Goal: Check status: Check status

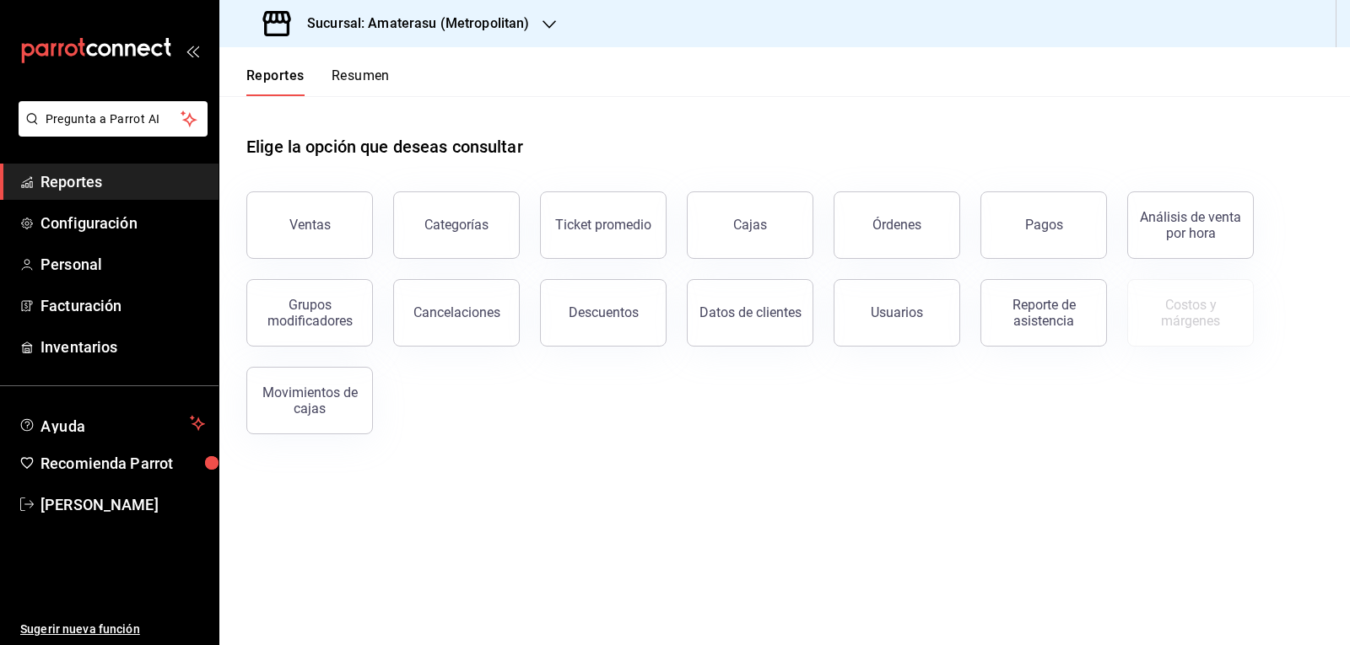
click at [285, 208] on button "Ventas" at bounding box center [309, 225] width 127 height 67
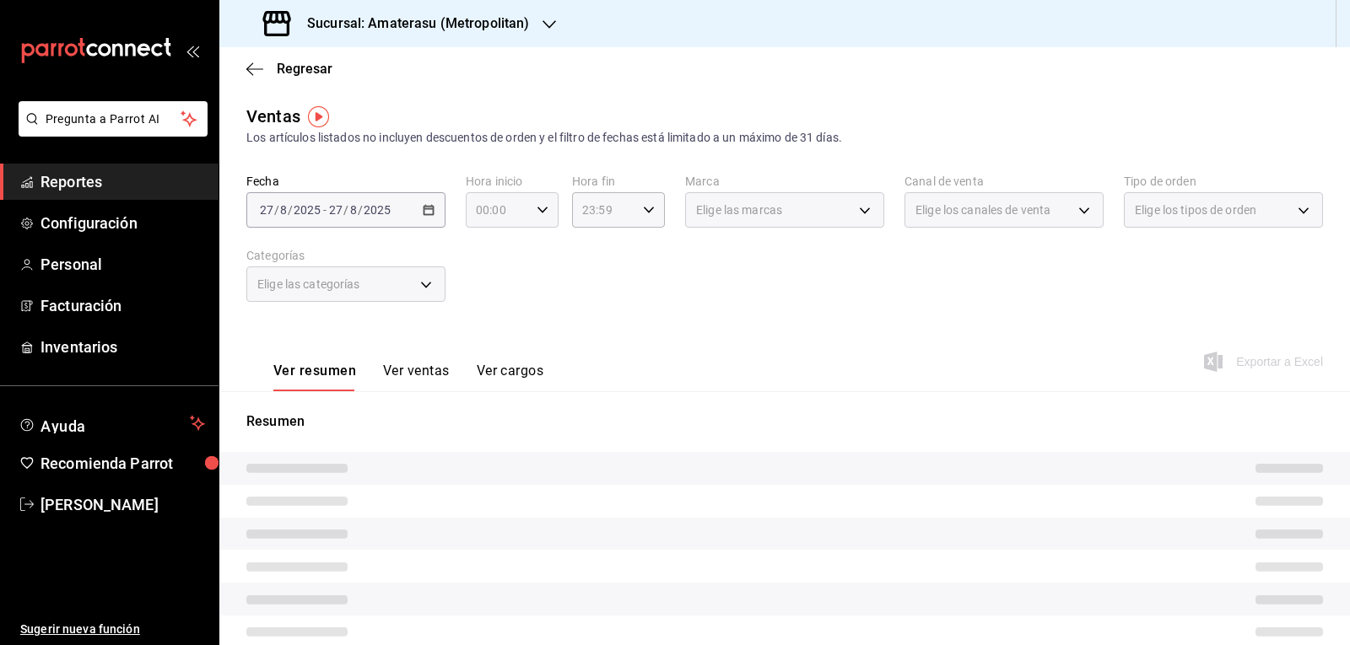
click at [531, 219] on div "00:00 Hora inicio" at bounding box center [512, 209] width 93 height 35
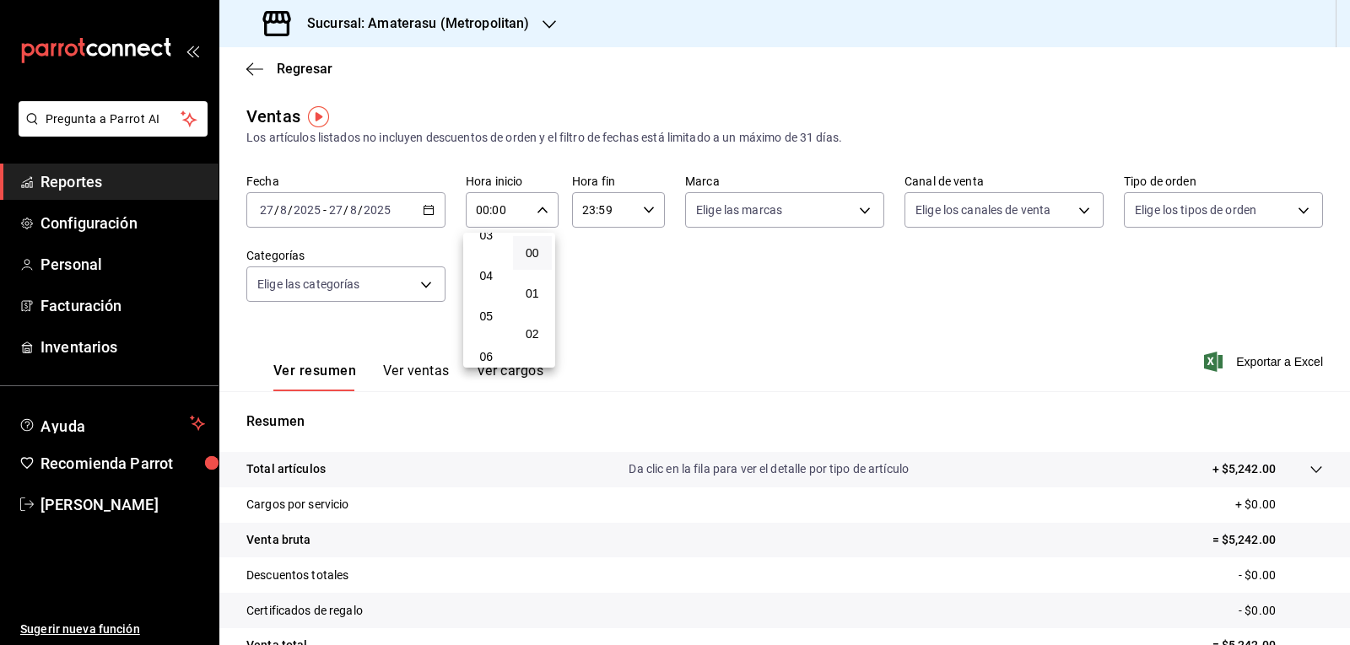
scroll to position [169, 0]
click at [486, 294] on button "05" at bounding box center [487, 287] width 40 height 34
type input "05:00"
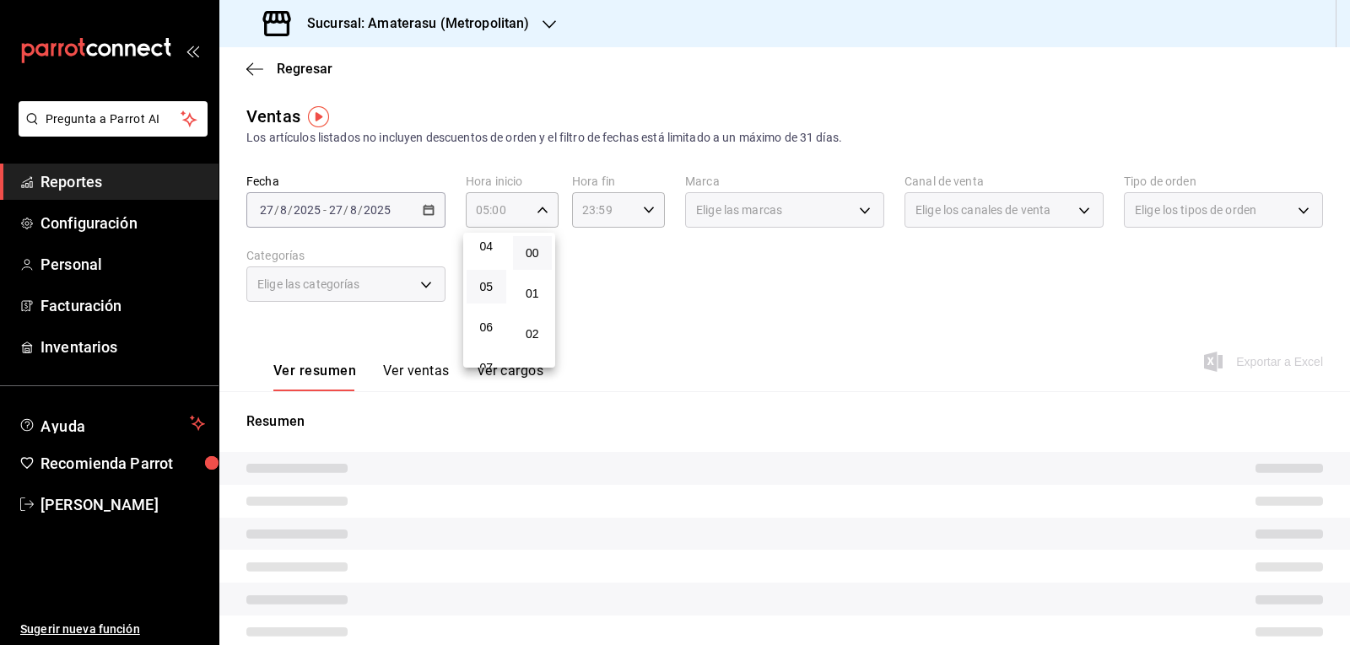
click at [616, 277] on div at bounding box center [675, 322] width 1350 height 645
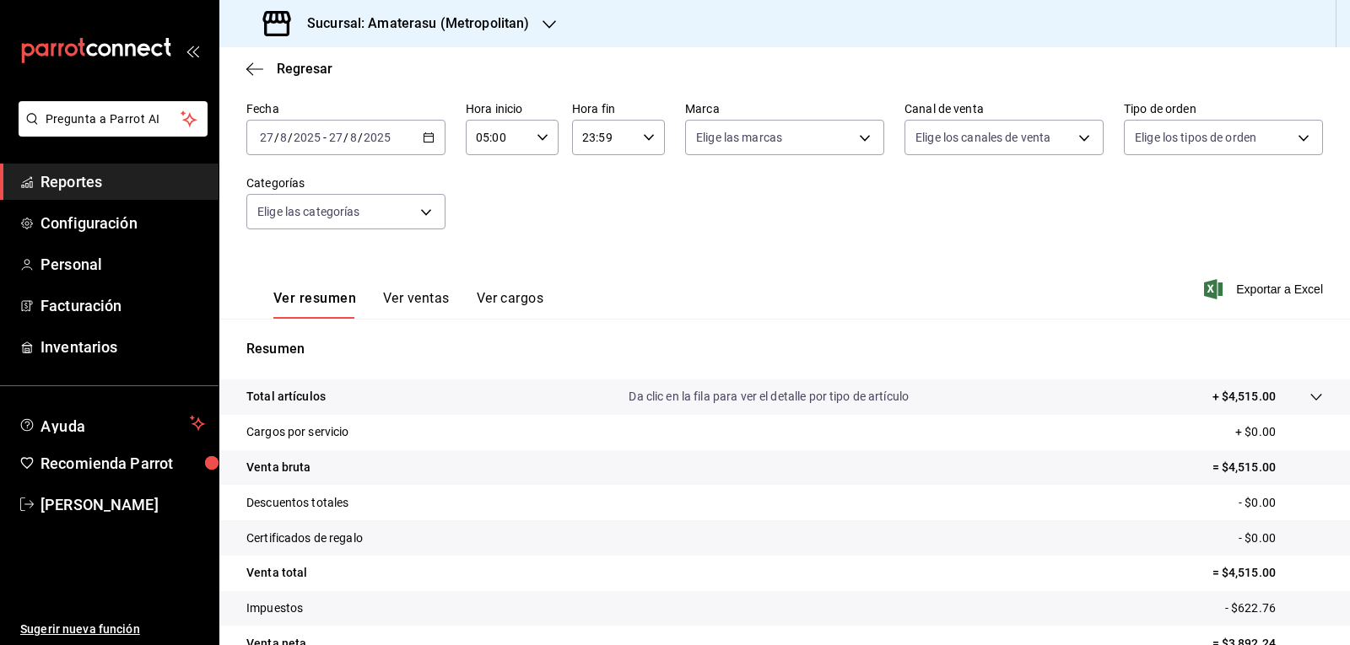
scroll to position [163, 0]
